Goal: Task Accomplishment & Management: Use online tool/utility

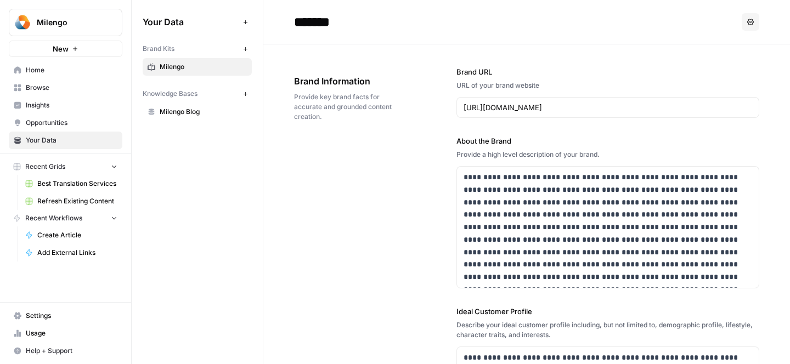
click at [46, 66] on span "Home" at bounding box center [72, 70] width 92 height 10
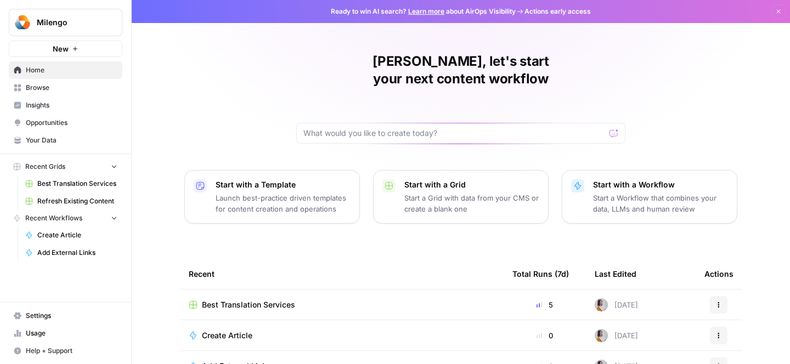
click at [75, 188] on span "Best Translation Services" at bounding box center [77, 184] width 80 height 10
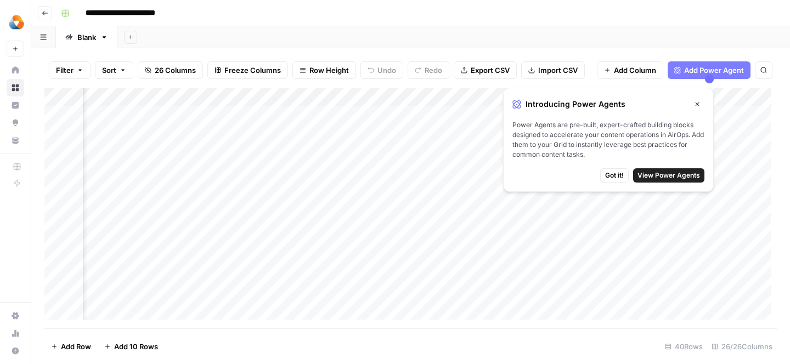
scroll to position [0, 284]
click at [691, 105] on button "Close" at bounding box center [697, 104] width 14 height 14
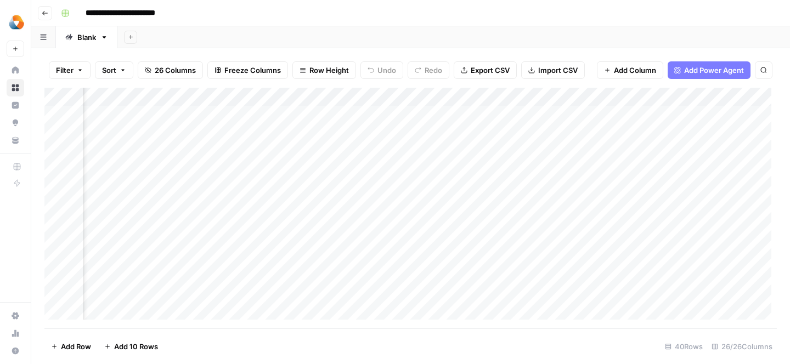
click at [286, 115] on div "Add Column" at bounding box center [410, 208] width 732 height 241
click at [331, 115] on div "Add Column" at bounding box center [410, 208] width 732 height 241
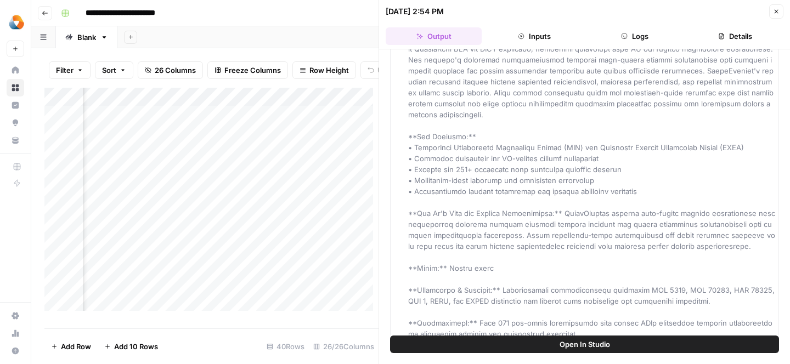
scroll to position [1521, 0]
click at [175, 166] on div "Add Column" at bounding box center [211, 204] width 334 height 232
click at [772, 15] on button "Close" at bounding box center [776, 11] width 14 height 14
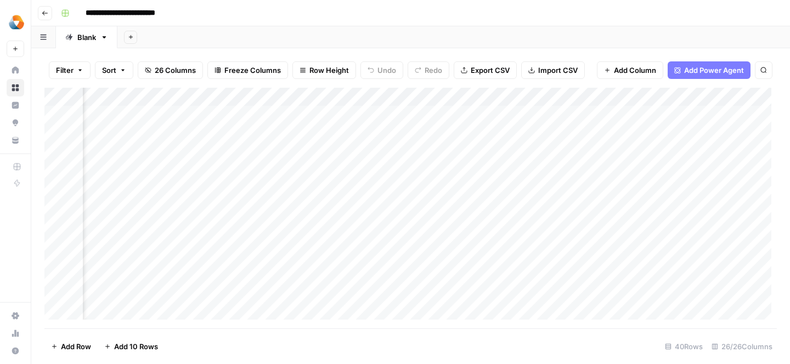
scroll to position [0, 1626]
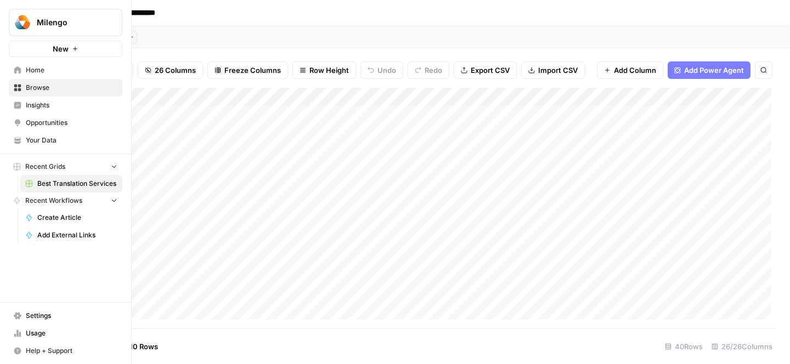
click at [17, 84] on icon at bounding box center [18, 88] width 8 height 8
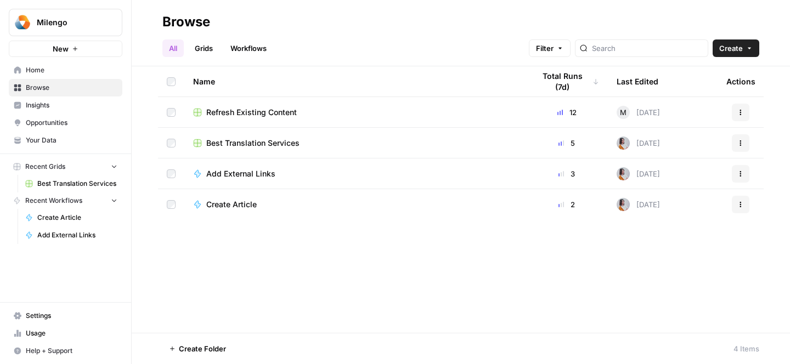
click at [63, 107] on span "Insights" at bounding box center [72, 105] width 92 height 10
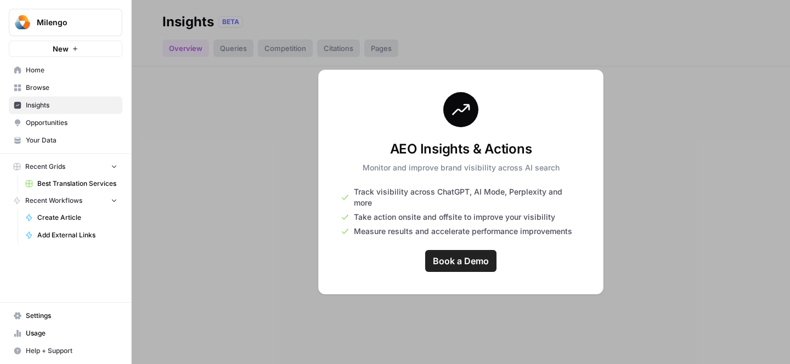
click at [243, 127] on div at bounding box center [461, 182] width 658 height 364
click at [55, 132] on link "Your Data" at bounding box center [66, 141] width 114 height 18
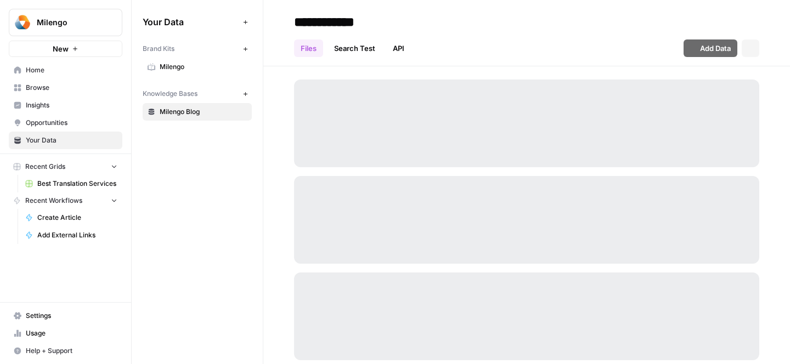
click at [63, 123] on span "Opportunities" at bounding box center [72, 123] width 92 height 10
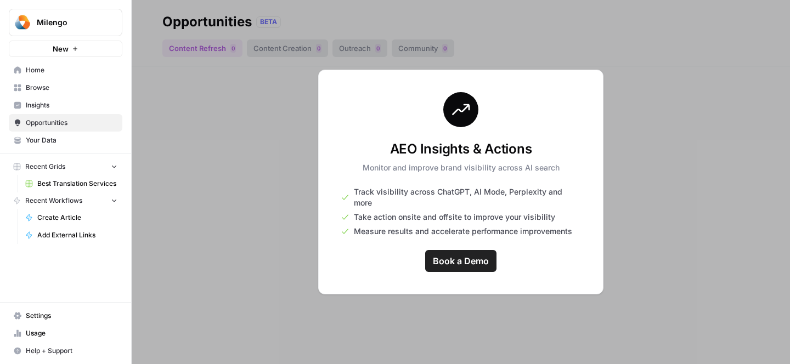
click at [65, 133] on link "Your Data" at bounding box center [66, 141] width 114 height 18
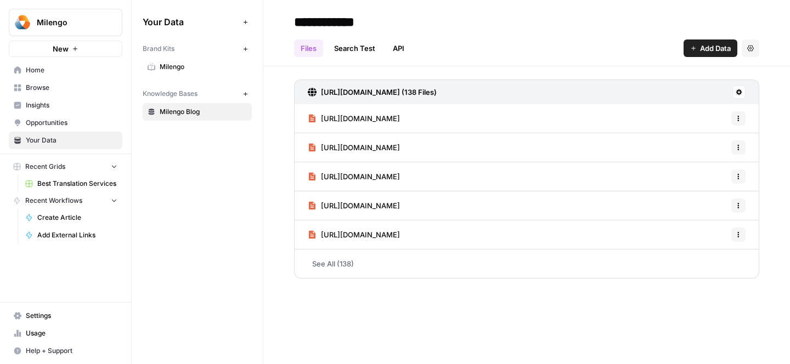
click at [36, 14] on button "Milengo" at bounding box center [66, 22] width 114 height 27
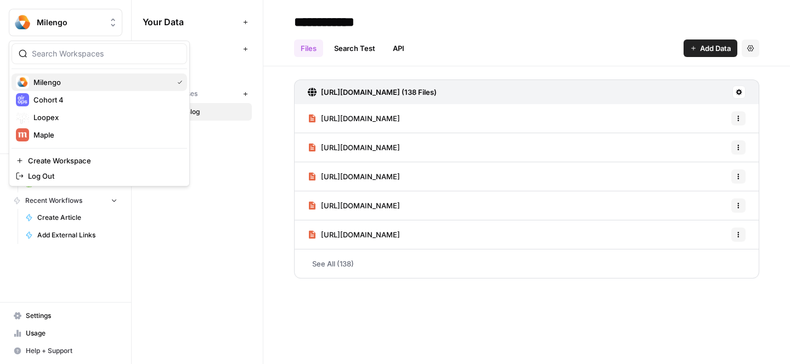
click at [44, 84] on span "Milengo" at bounding box center [100, 82] width 135 height 11
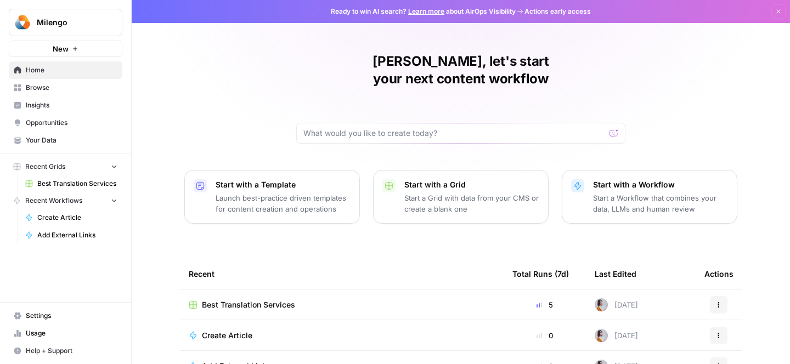
scroll to position [48, 0]
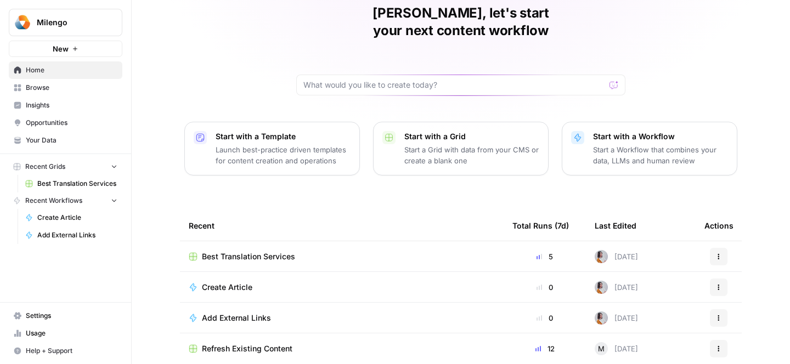
click at [67, 22] on span "Milengo" at bounding box center [70, 22] width 66 height 11
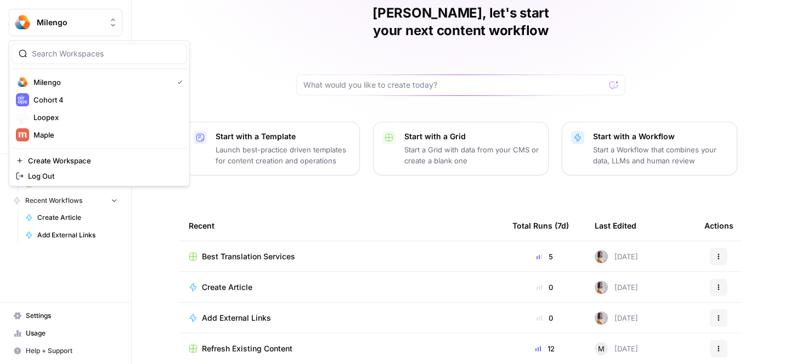
click at [194, 32] on div "[PERSON_NAME], let's start your next content workflow Start with a Template Lau…" at bounding box center [461, 167] width 658 height 430
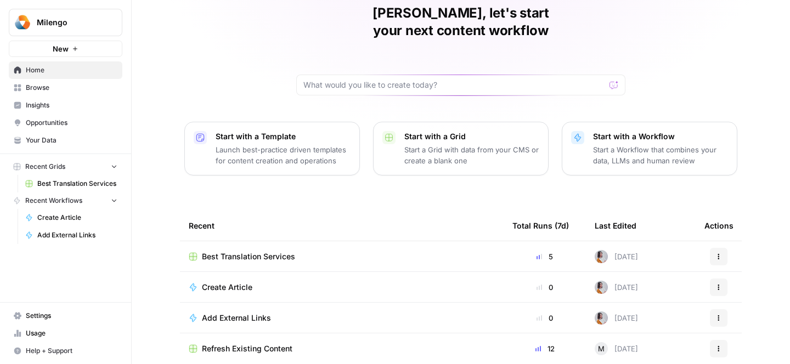
click at [67, 85] on span "Browse" at bounding box center [72, 88] width 92 height 10
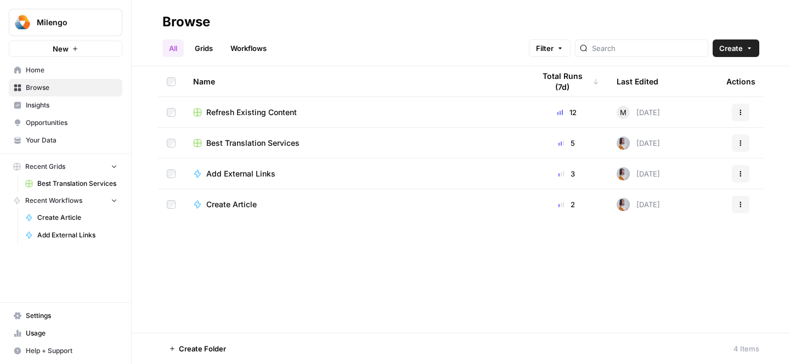
click at [215, 44] on link "Grids" at bounding box center [203, 48] width 31 height 18
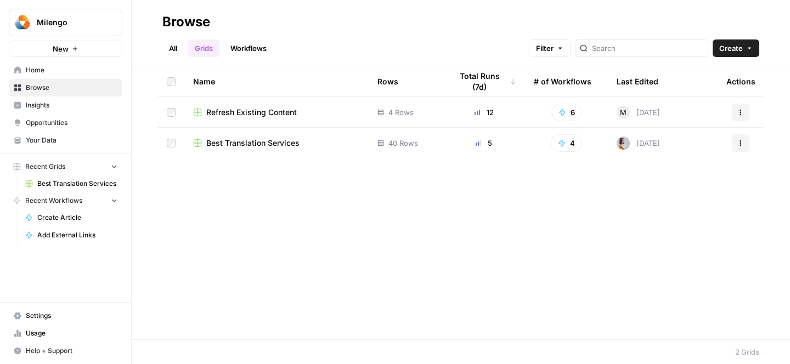
click at [248, 37] on div "All Grids Workflows Filter Create" at bounding box center [460, 44] width 597 height 26
click at [249, 47] on link "Workflows" at bounding box center [248, 48] width 49 height 18
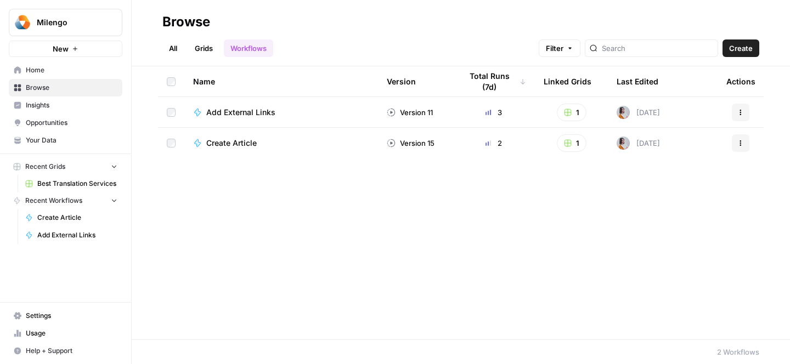
click at [167, 47] on link "All" at bounding box center [172, 48] width 21 height 18
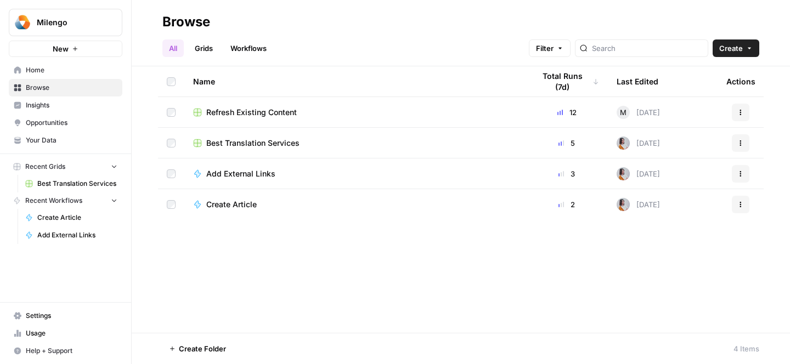
click at [252, 40] on link "Workflows" at bounding box center [248, 48] width 49 height 18
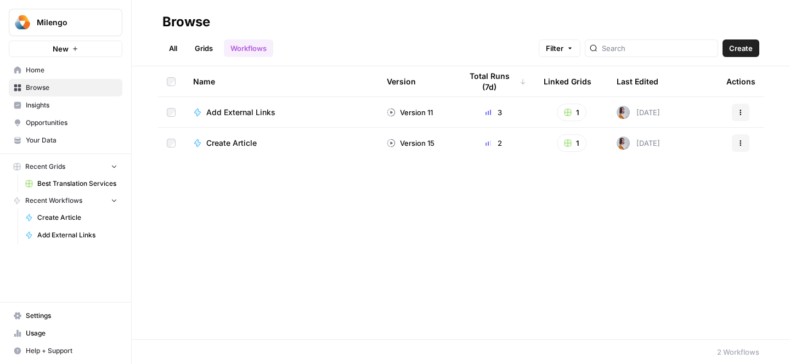
click at [49, 110] on link "Insights" at bounding box center [66, 106] width 114 height 18
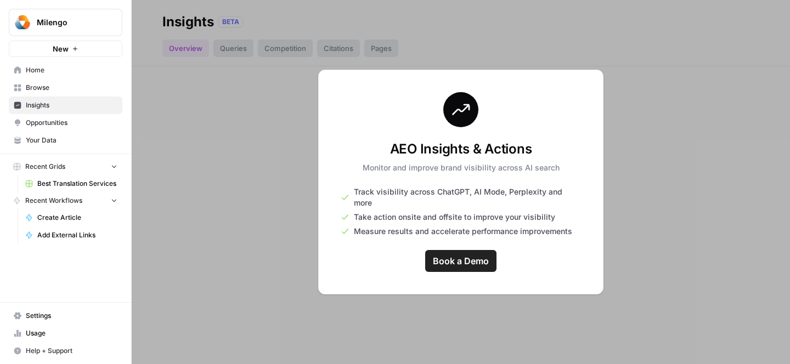
click at [205, 121] on div at bounding box center [461, 182] width 658 height 364
click at [77, 120] on span "Opportunities" at bounding box center [72, 123] width 92 height 10
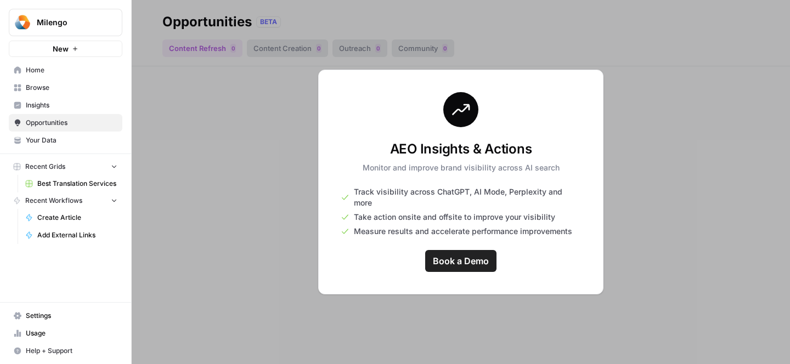
click at [75, 73] on span "Home" at bounding box center [72, 70] width 92 height 10
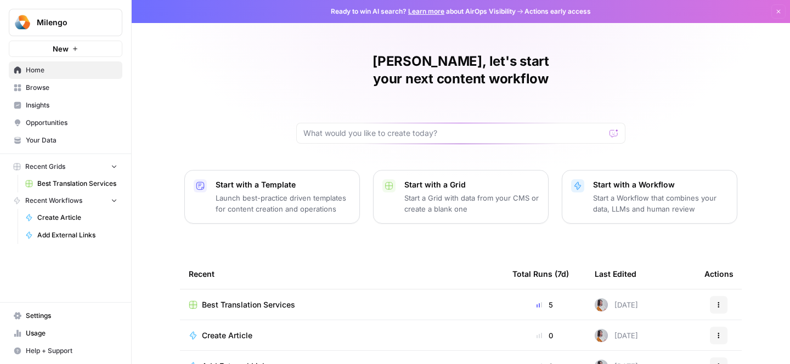
scroll to position [48, 0]
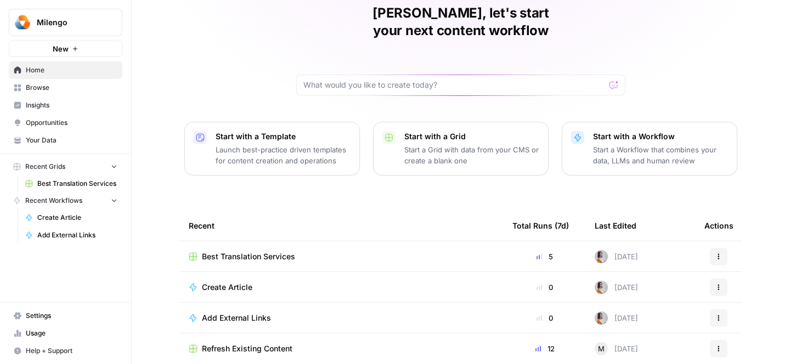
click at [274, 244] on td "Best Translation Services" at bounding box center [342, 256] width 324 height 30
click at [240, 282] on span "Create Article" at bounding box center [227, 287] width 50 height 11
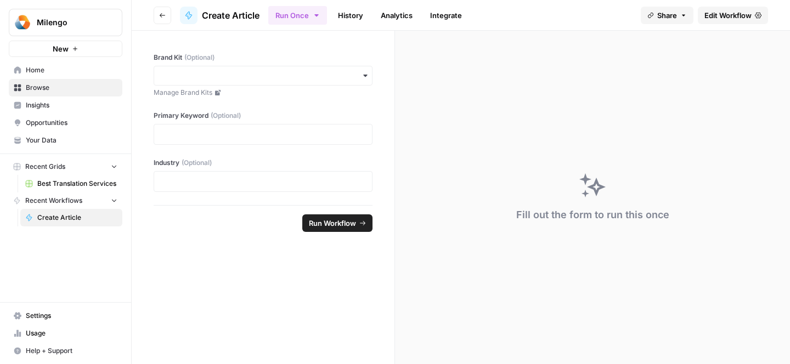
click at [199, 69] on div "button" at bounding box center [263, 76] width 219 height 20
click at [192, 99] on div "Milengo" at bounding box center [263, 105] width 218 height 21
click at [196, 127] on div at bounding box center [263, 134] width 219 height 21
click at [188, 182] on p at bounding box center [263, 181] width 205 height 11
click at [158, 19] on button "Go back" at bounding box center [163, 16] width 18 height 18
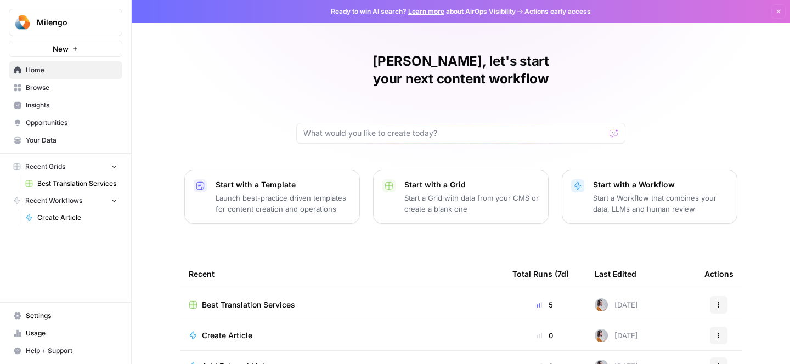
scroll to position [48, 0]
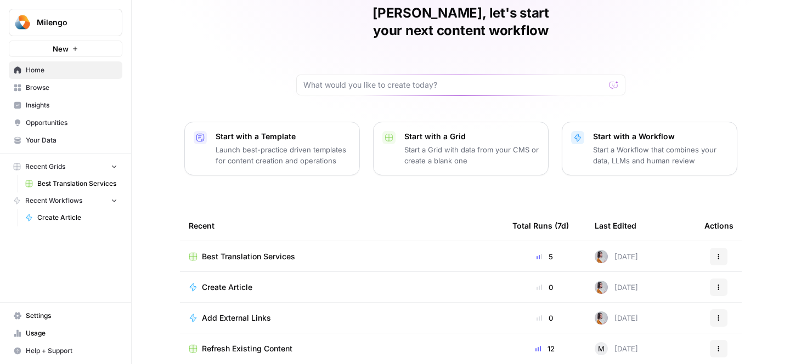
click at [314, 144] on p "Launch best-practice driven templates for content creation and operations" at bounding box center [282, 155] width 135 height 22
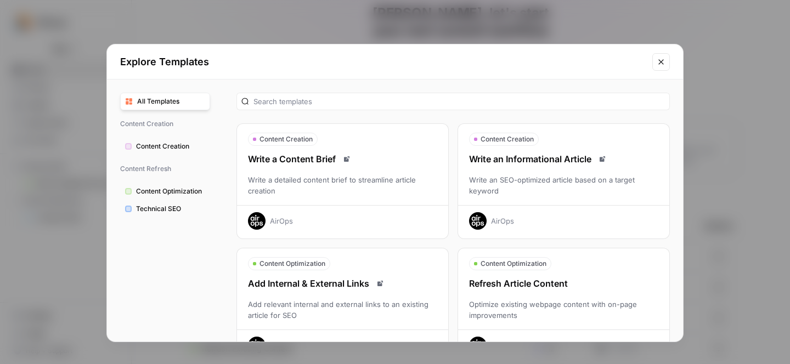
click at [660, 62] on icon "Close modal" at bounding box center [660, 61] width 5 height 5
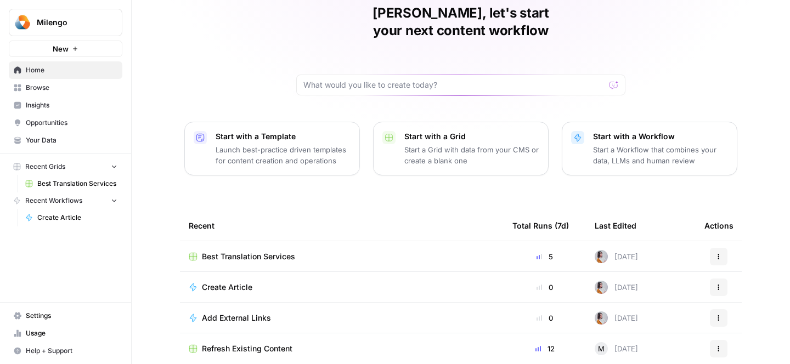
click at [290, 343] on div "Refresh Existing Content" at bounding box center [342, 348] width 306 height 11
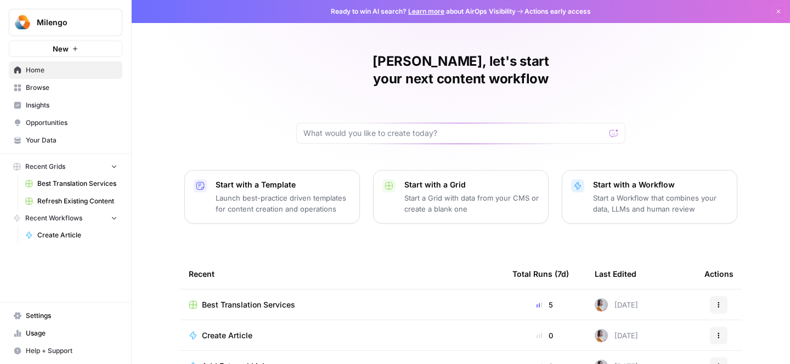
click at [302, 299] on div "Best Translation Services" at bounding box center [342, 304] width 306 height 11
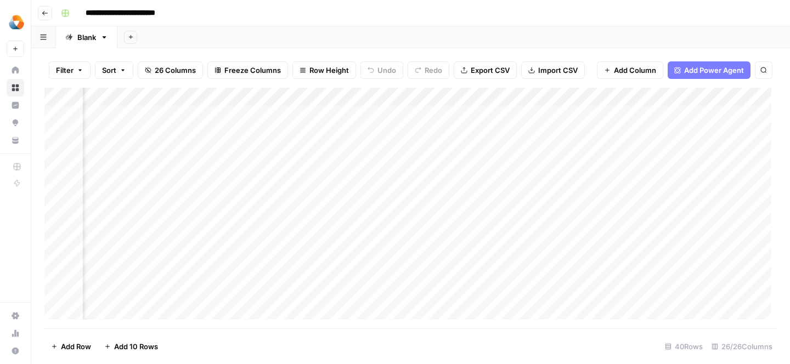
scroll to position [0, 1813]
click at [487, 114] on div "Add Column" at bounding box center [410, 208] width 732 height 241
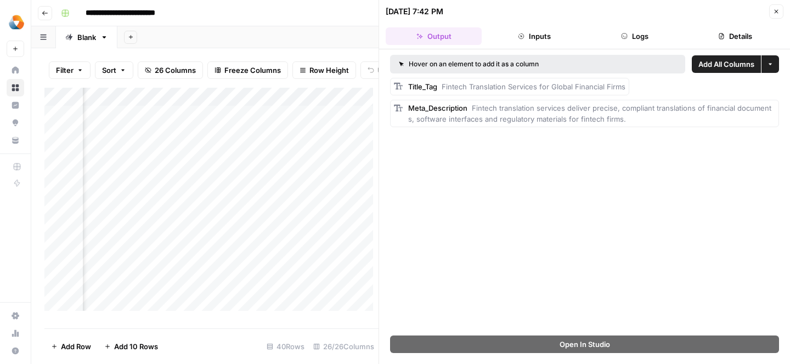
click at [304, 205] on div "Add Column" at bounding box center [211, 204] width 334 height 232
click at [775, 12] on icon "button" at bounding box center [776, 11] width 7 height 7
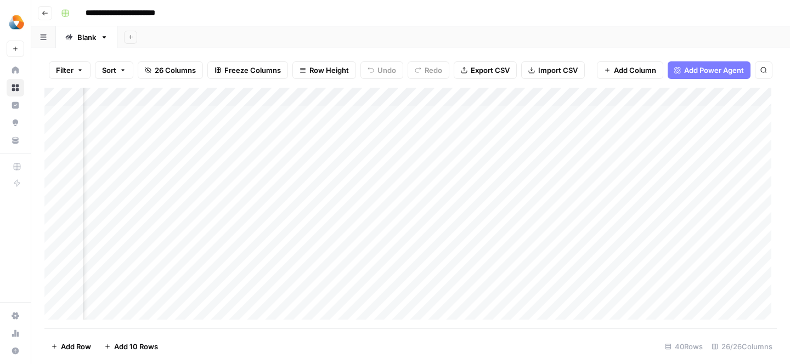
scroll to position [0, 284]
click at [44, 13] on icon "button" at bounding box center [44, 13] width 5 height 4
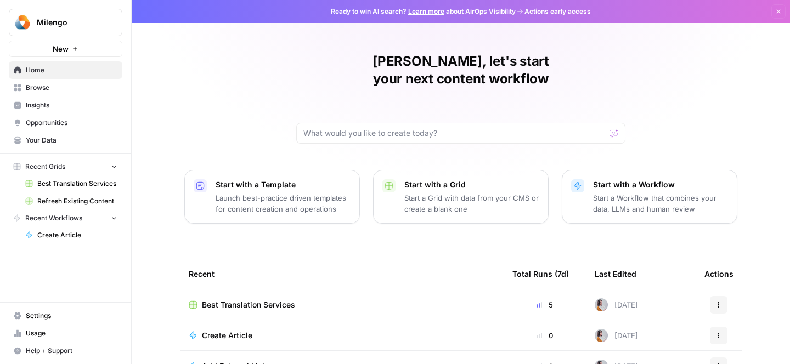
click at [111, 26] on icon "Workspace: Milengo" at bounding box center [112, 22] width 11 height 11
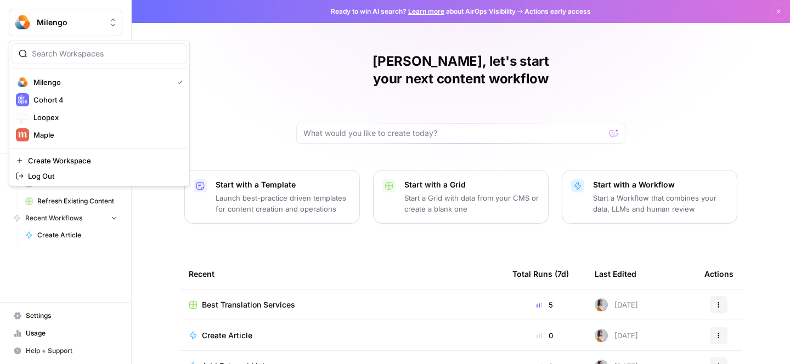
click at [240, 46] on div "[PERSON_NAME], let's start your next content workflow Start with a Template Lau…" at bounding box center [461, 215] width 658 height 430
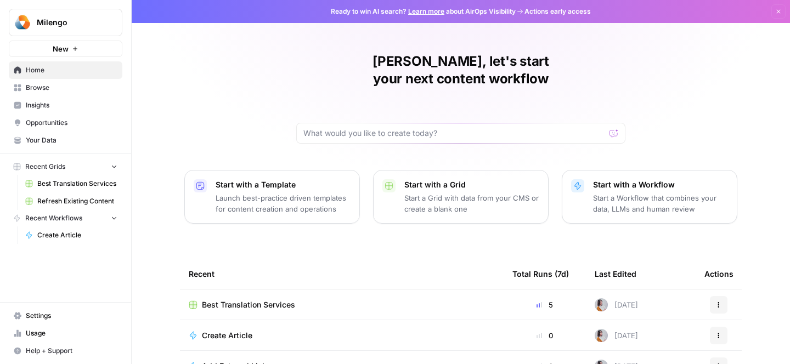
scroll to position [48, 0]
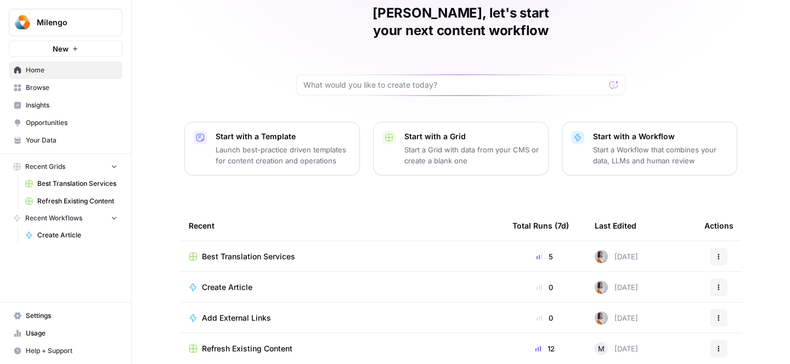
click at [307, 282] on div "Create Article" at bounding box center [342, 287] width 306 height 11
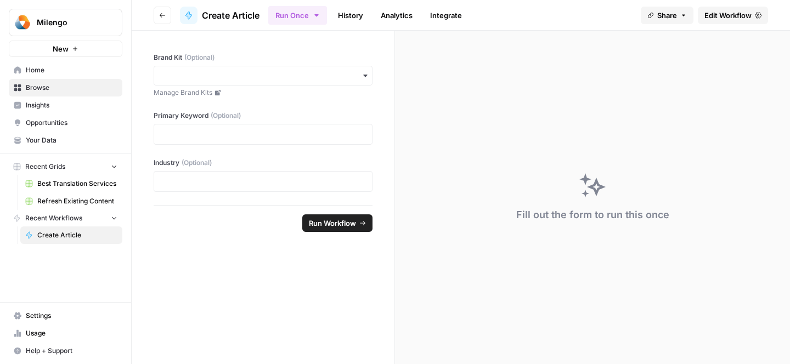
click at [214, 89] on icon at bounding box center [217, 92] width 7 height 7
